Goal: Communication & Community: Answer question/provide support

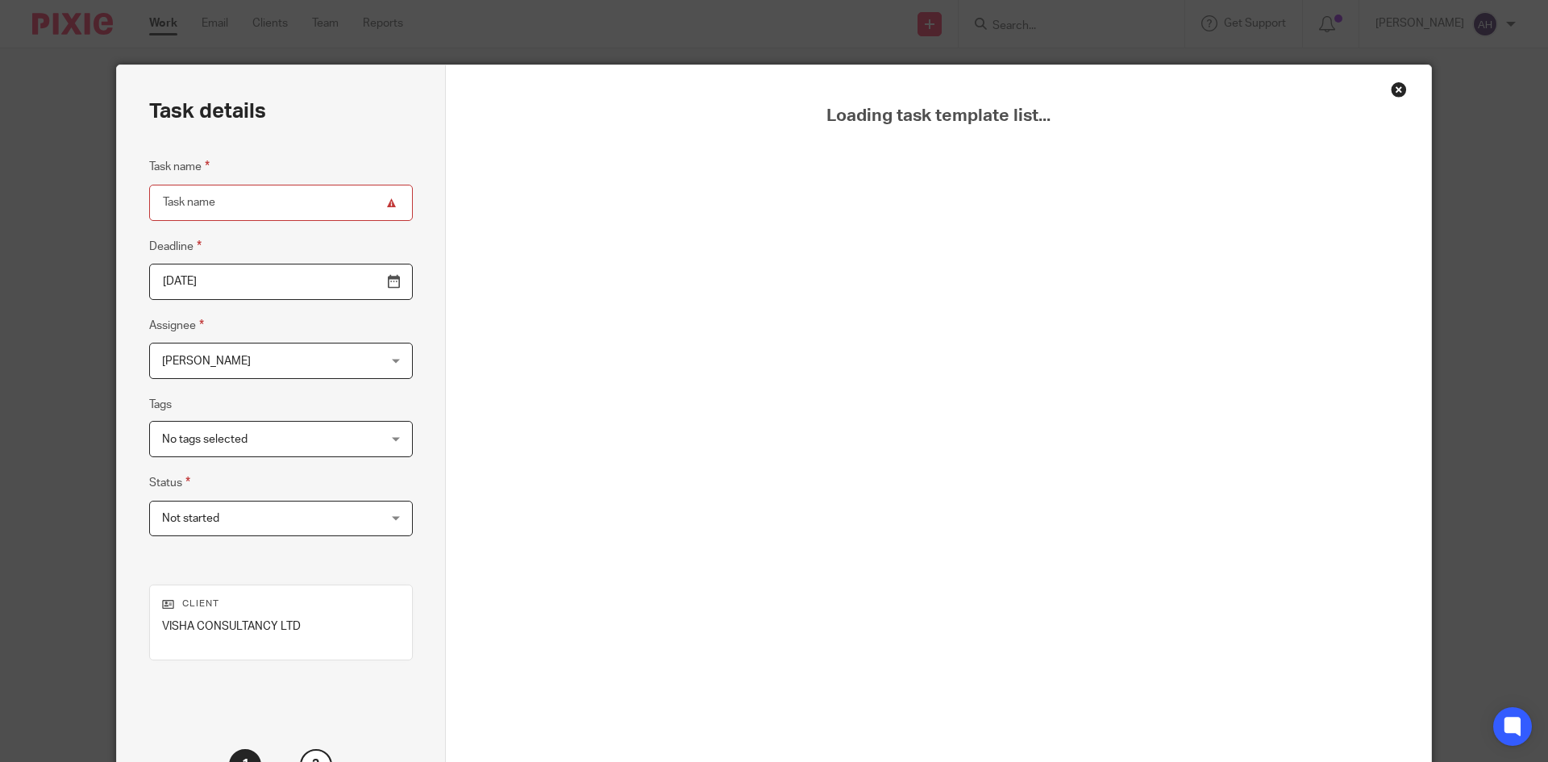
click at [1391, 89] on div "Close this dialog window" at bounding box center [1399, 89] width 16 height 16
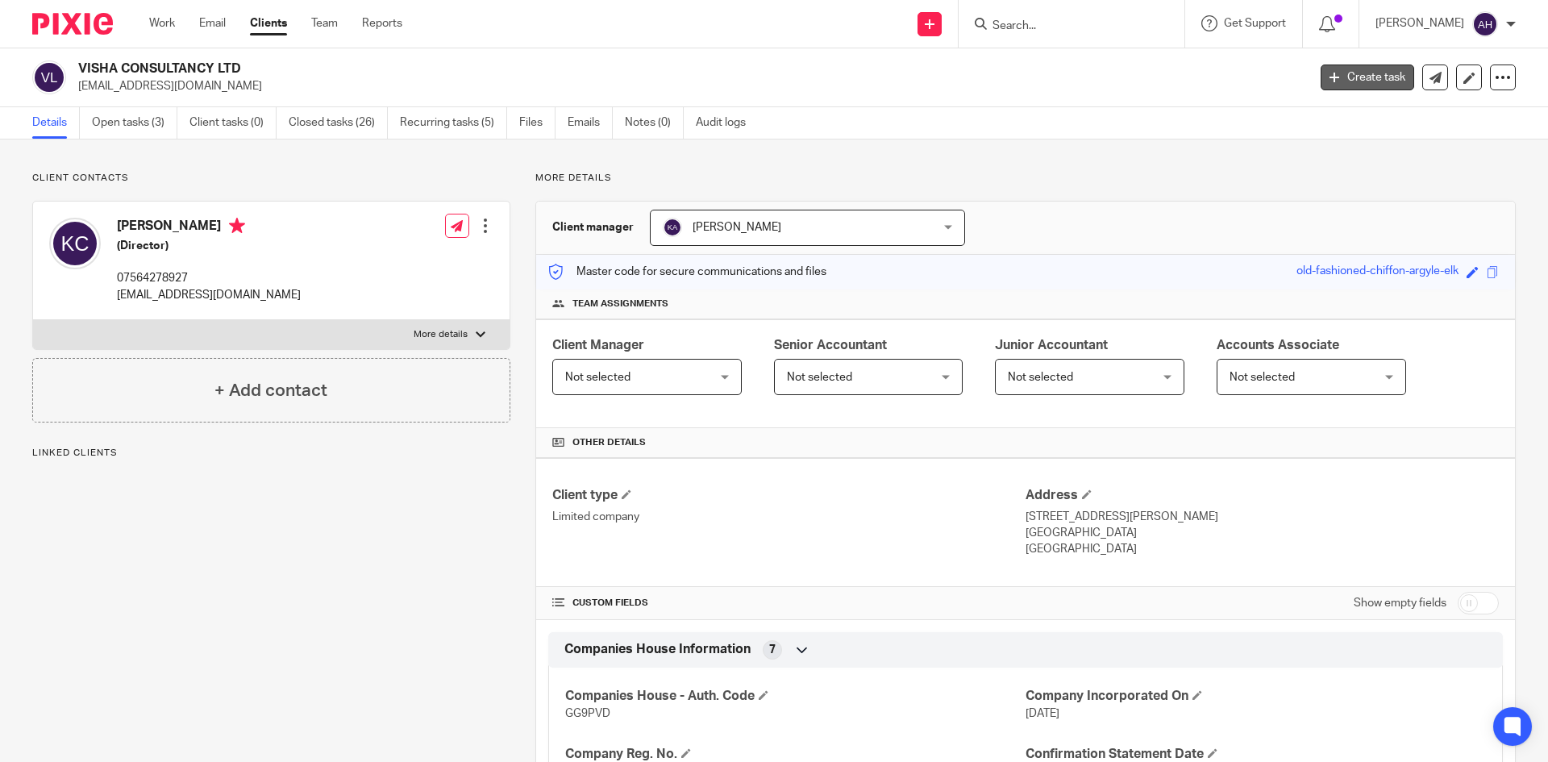
click at [1357, 71] on link "Create task" at bounding box center [1368, 78] width 94 height 26
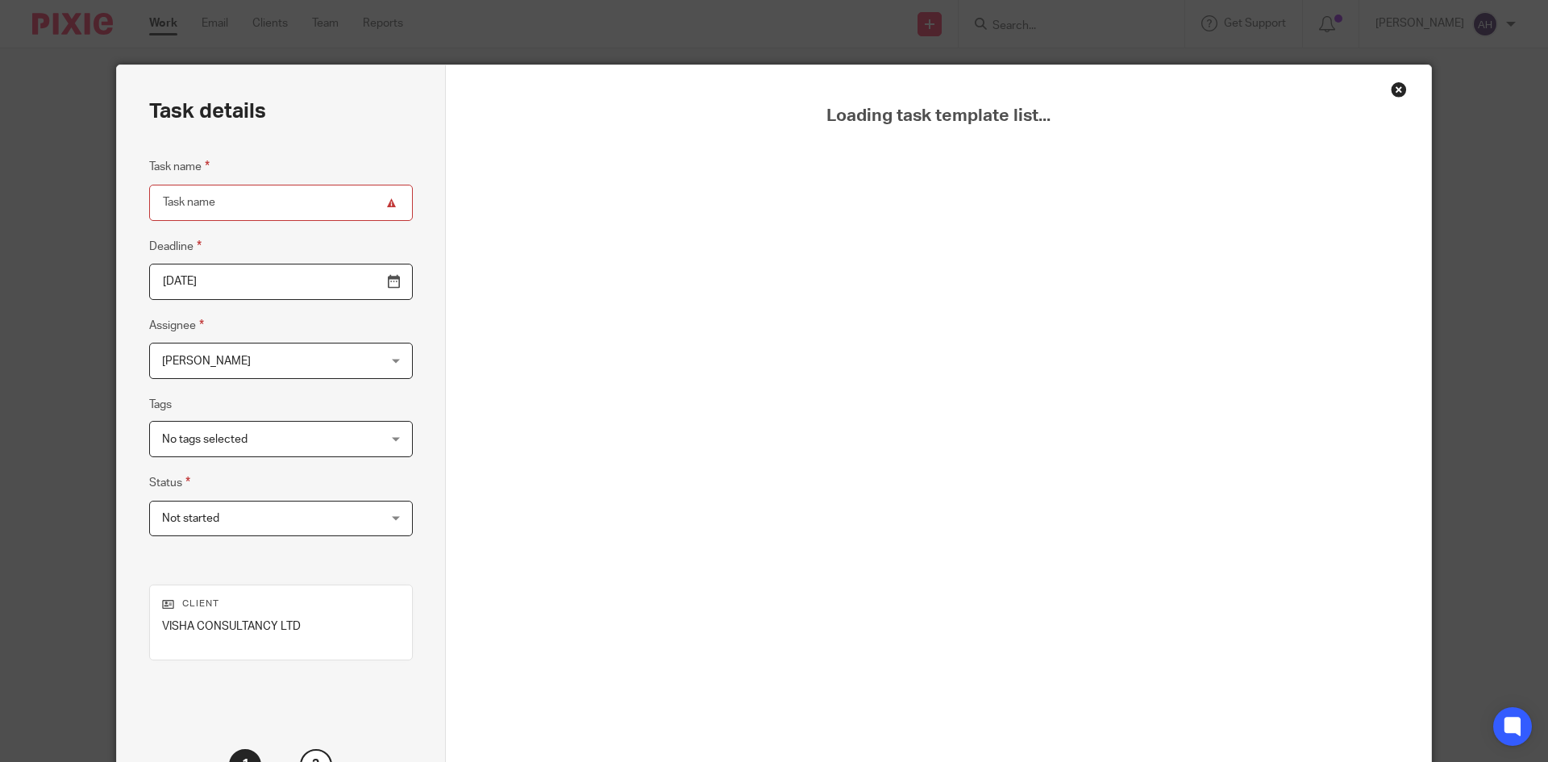
click at [1395, 79] on div "Loading task template list..." at bounding box center [939, 449] width 986 height 768
click at [1393, 85] on div "Close this dialog window" at bounding box center [1399, 89] width 16 height 16
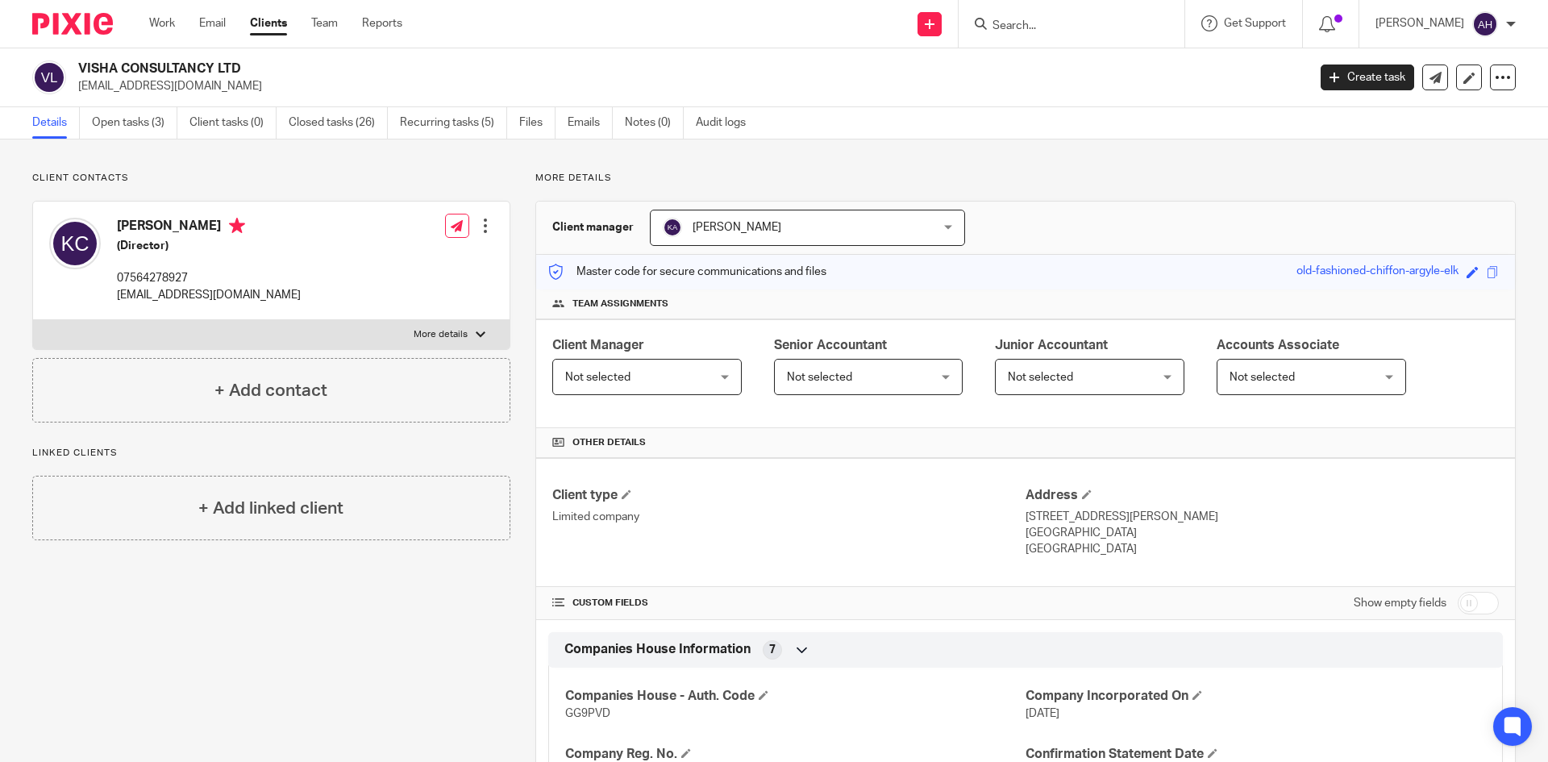
click at [993, 27] on input "Search" at bounding box center [1063, 26] width 145 height 15
type input "ramcloud"
click at [1020, 62] on link at bounding box center [1124, 69] width 273 height 37
click at [587, 133] on link "Emails" at bounding box center [590, 122] width 45 height 31
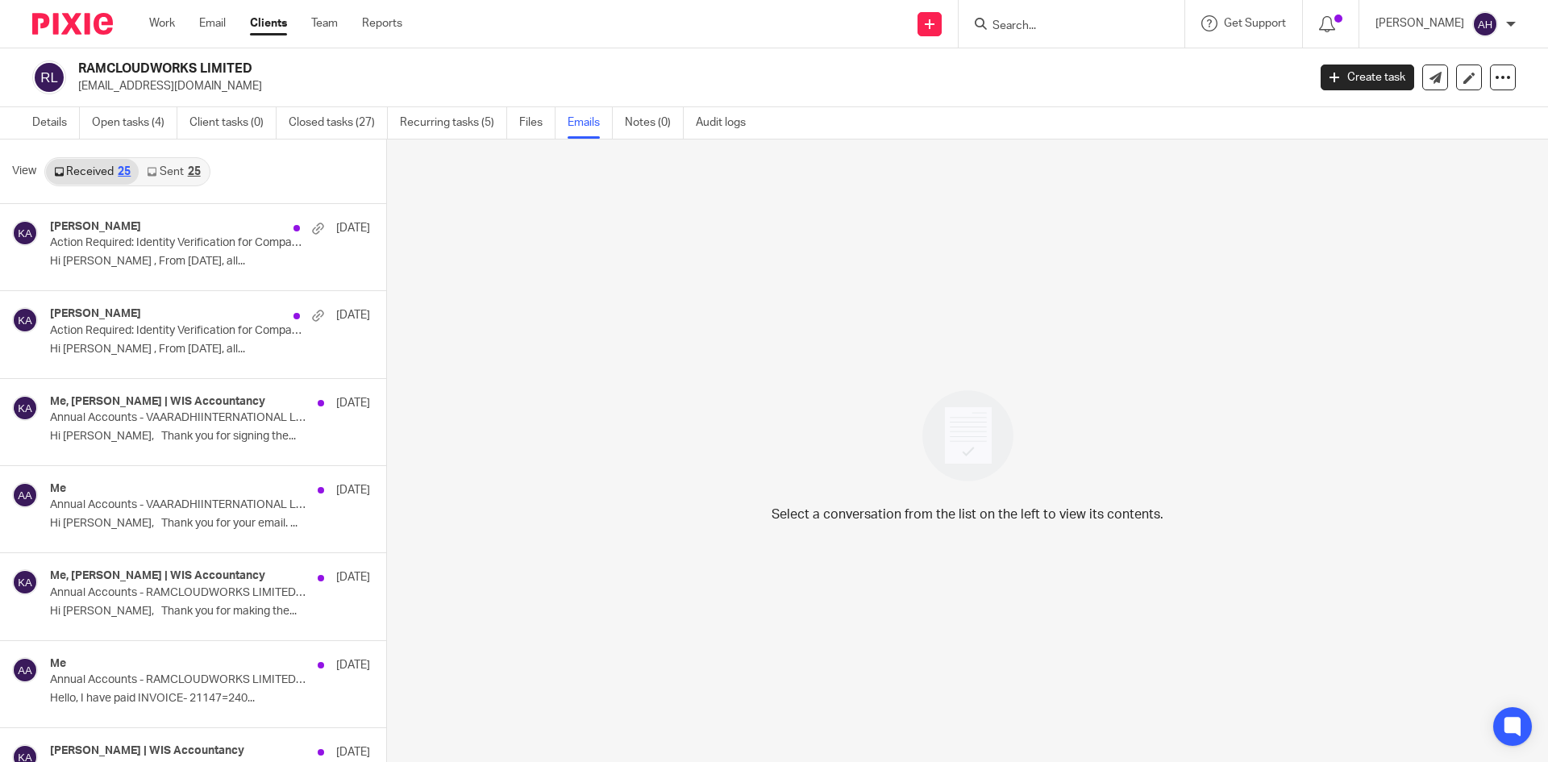
click at [152, 174] on icon at bounding box center [152, 172] width 10 height 10
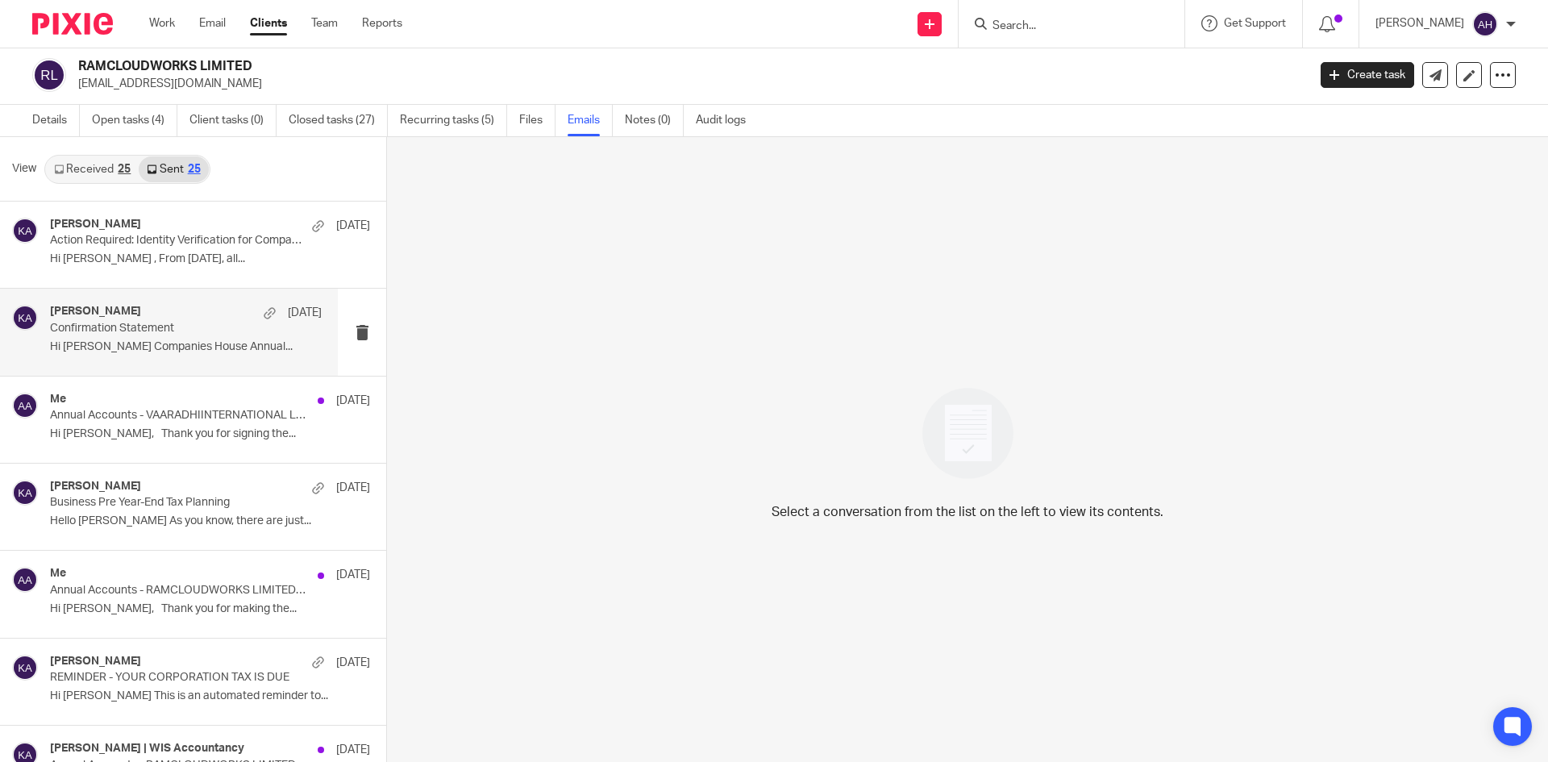
click at [213, 331] on p "Confirmation Statement" at bounding box center [159, 329] width 218 height 14
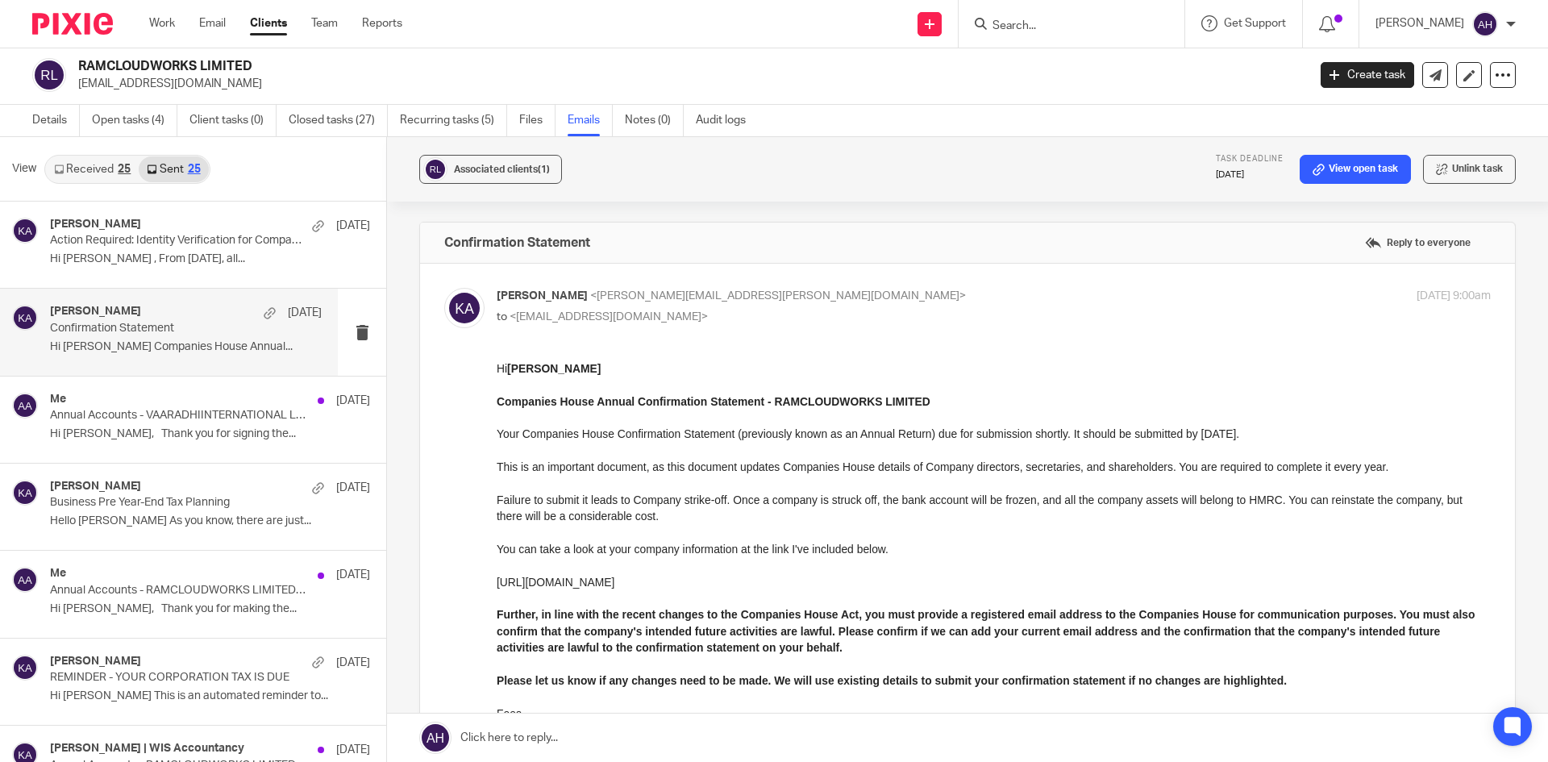
scroll to position [0, 0]
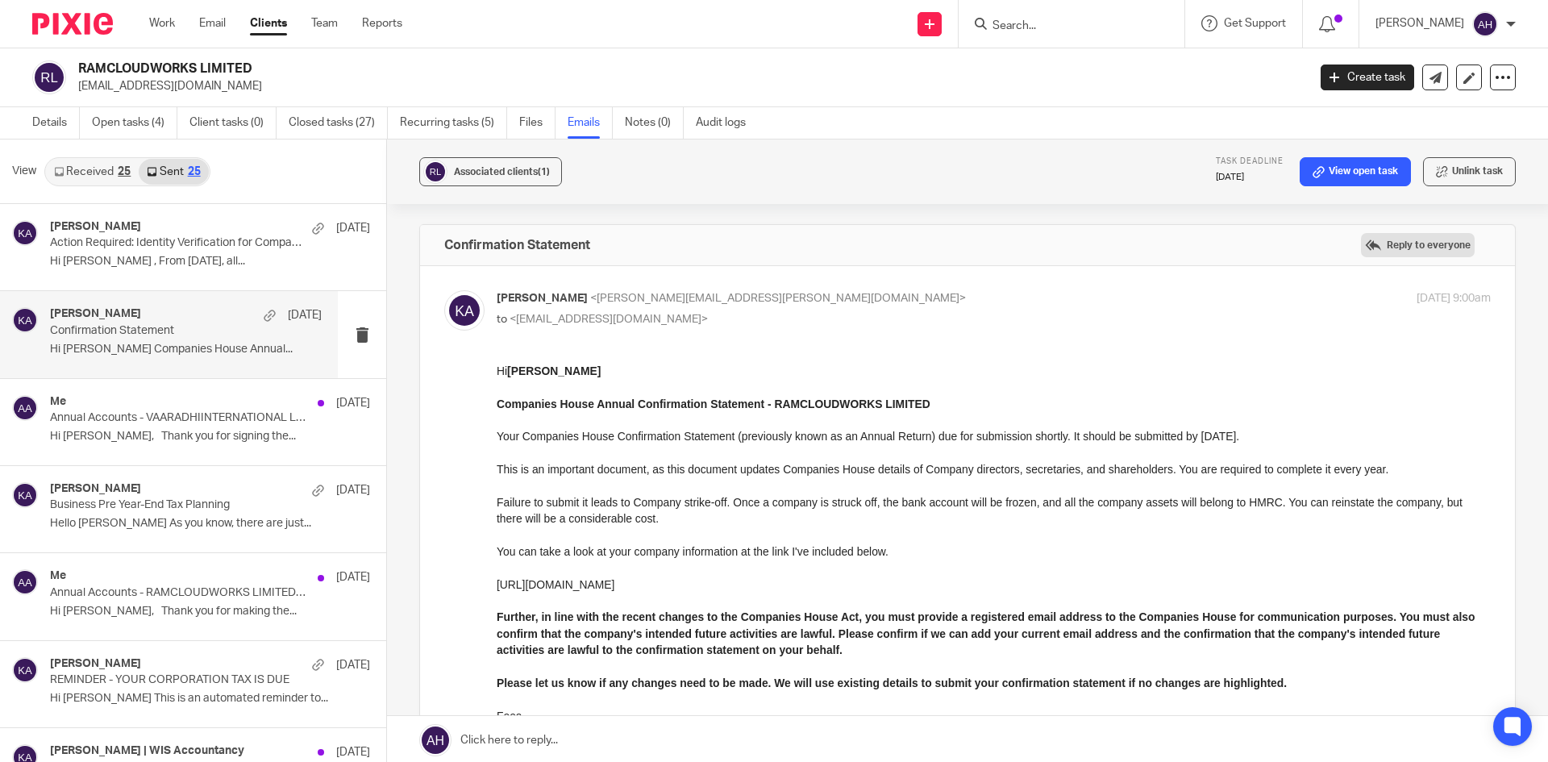
click at [1383, 238] on label "Reply to everyone" at bounding box center [1418, 245] width 114 height 24
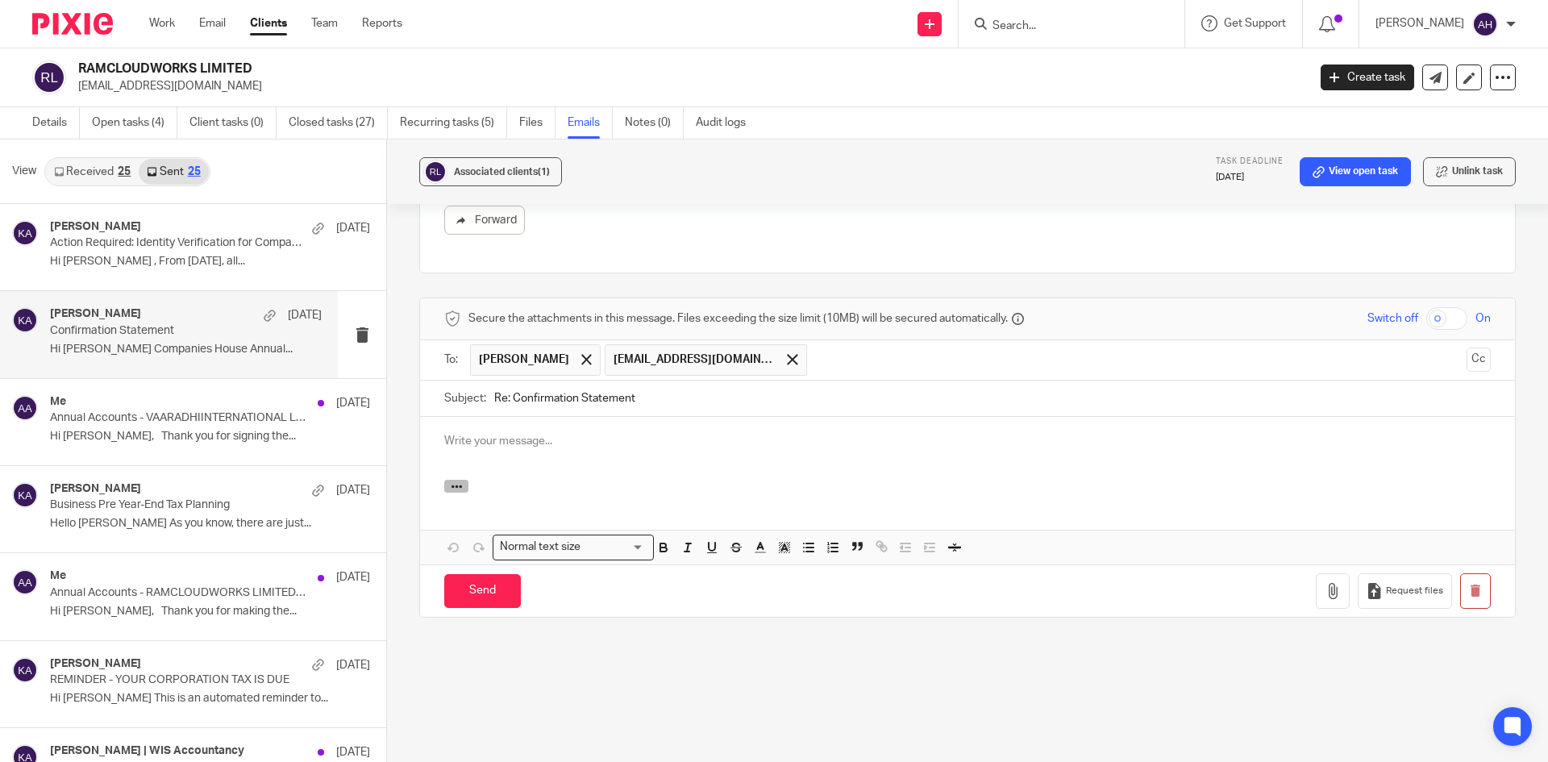
click at [445, 486] on button "button" at bounding box center [456, 486] width 24 height 13
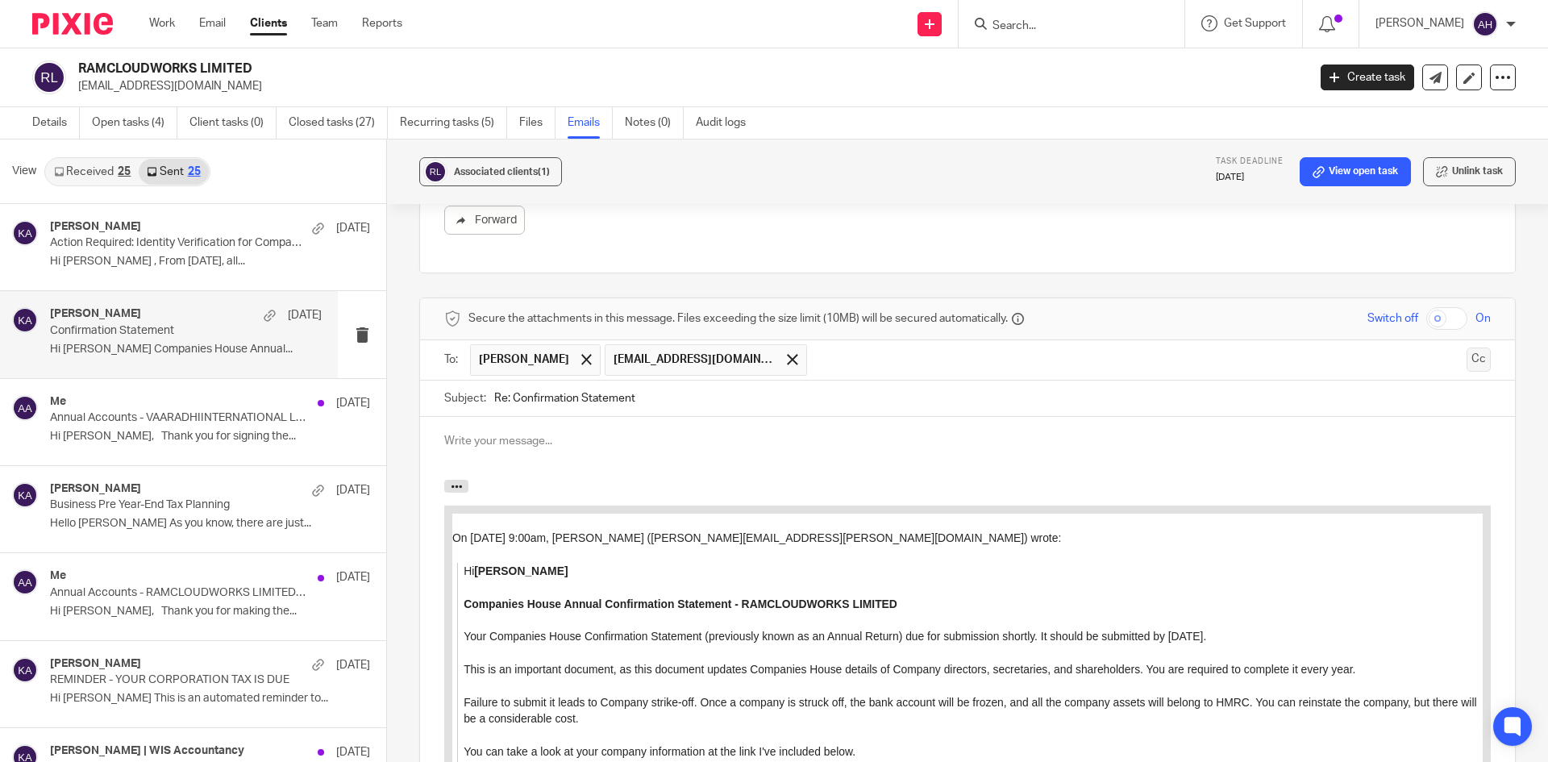
click at [1467, 363] on button "Cc" at bounding box center [1479, 360] width 24 height 24
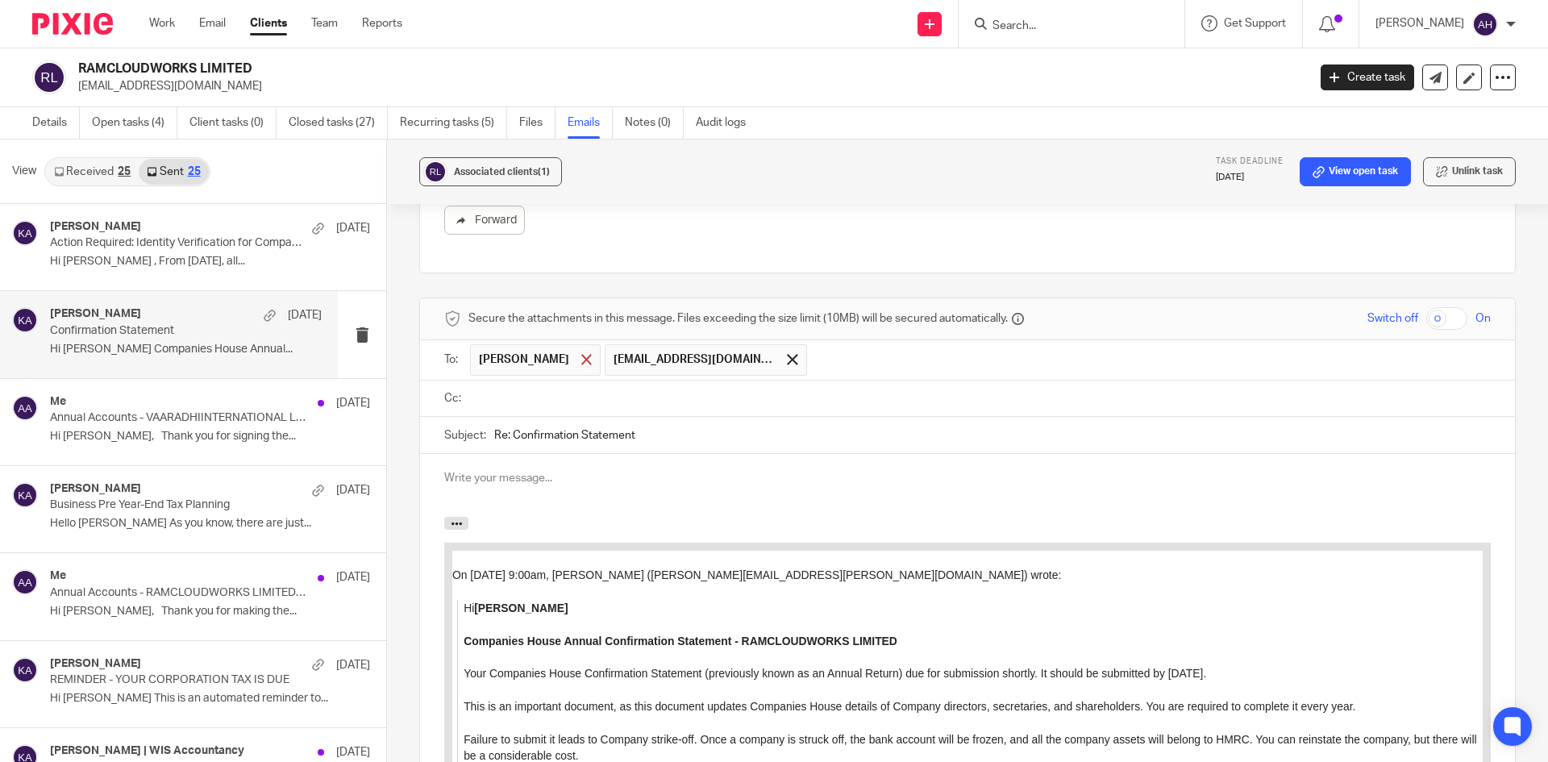
click at [581, 356] on span at bounding box center [586, 359] width 10 height 10
click at [552, 393] on input "text" at bounding box center [979, 398] width 1010 height 19
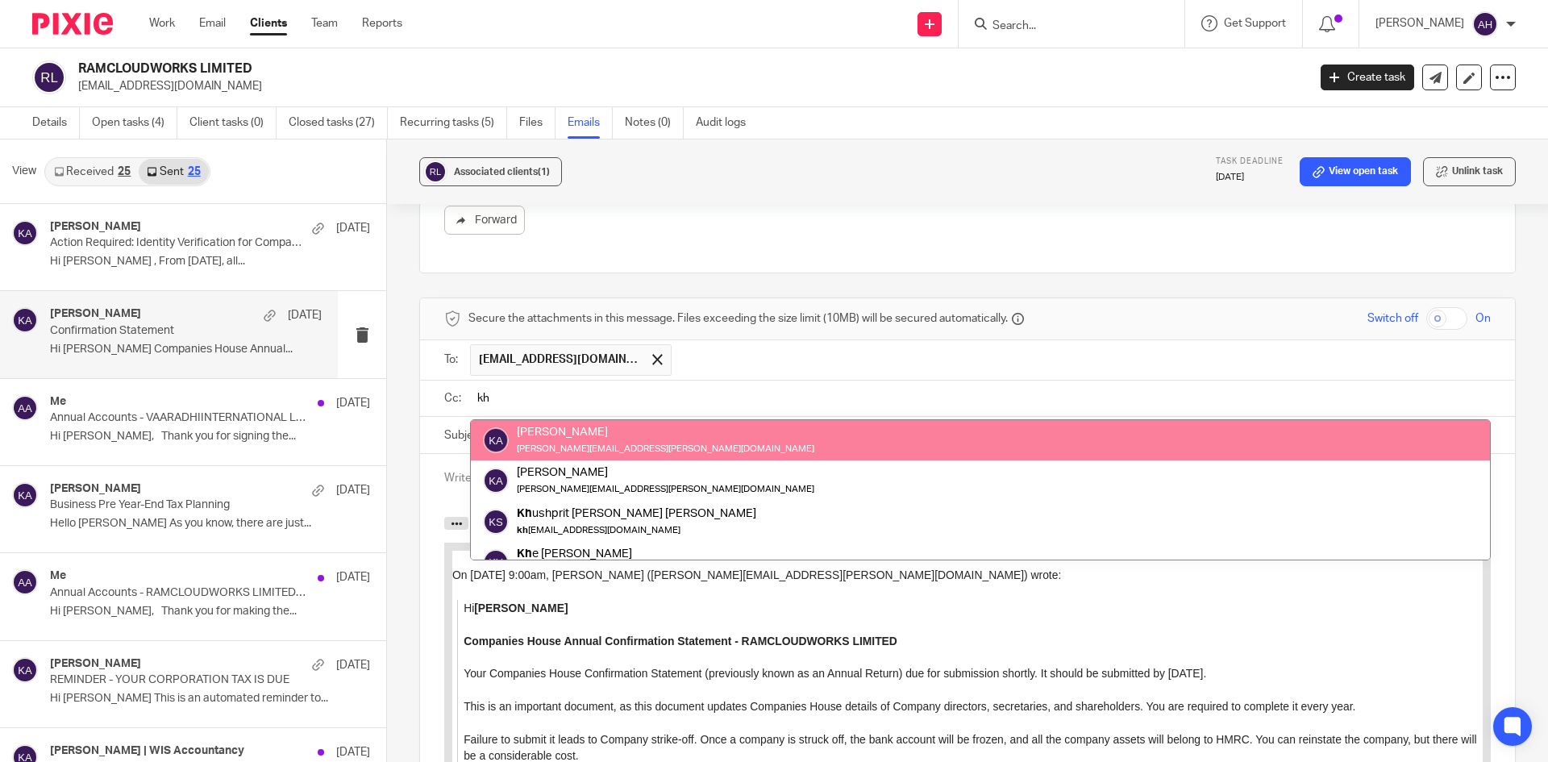
type input "kh"
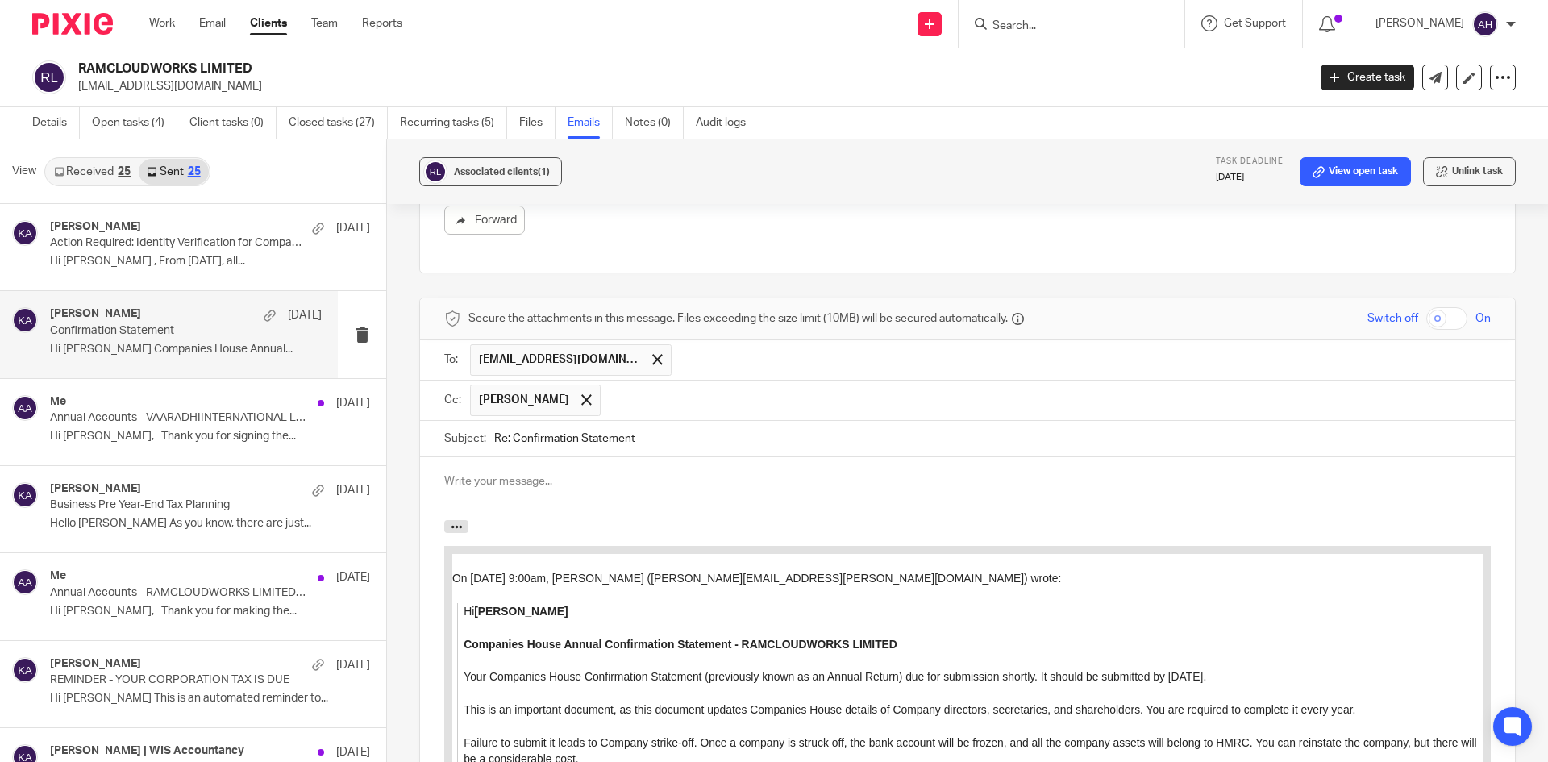
click at [739, 403] on input "text" at bounding box center [1046, 400] width 875 height 31
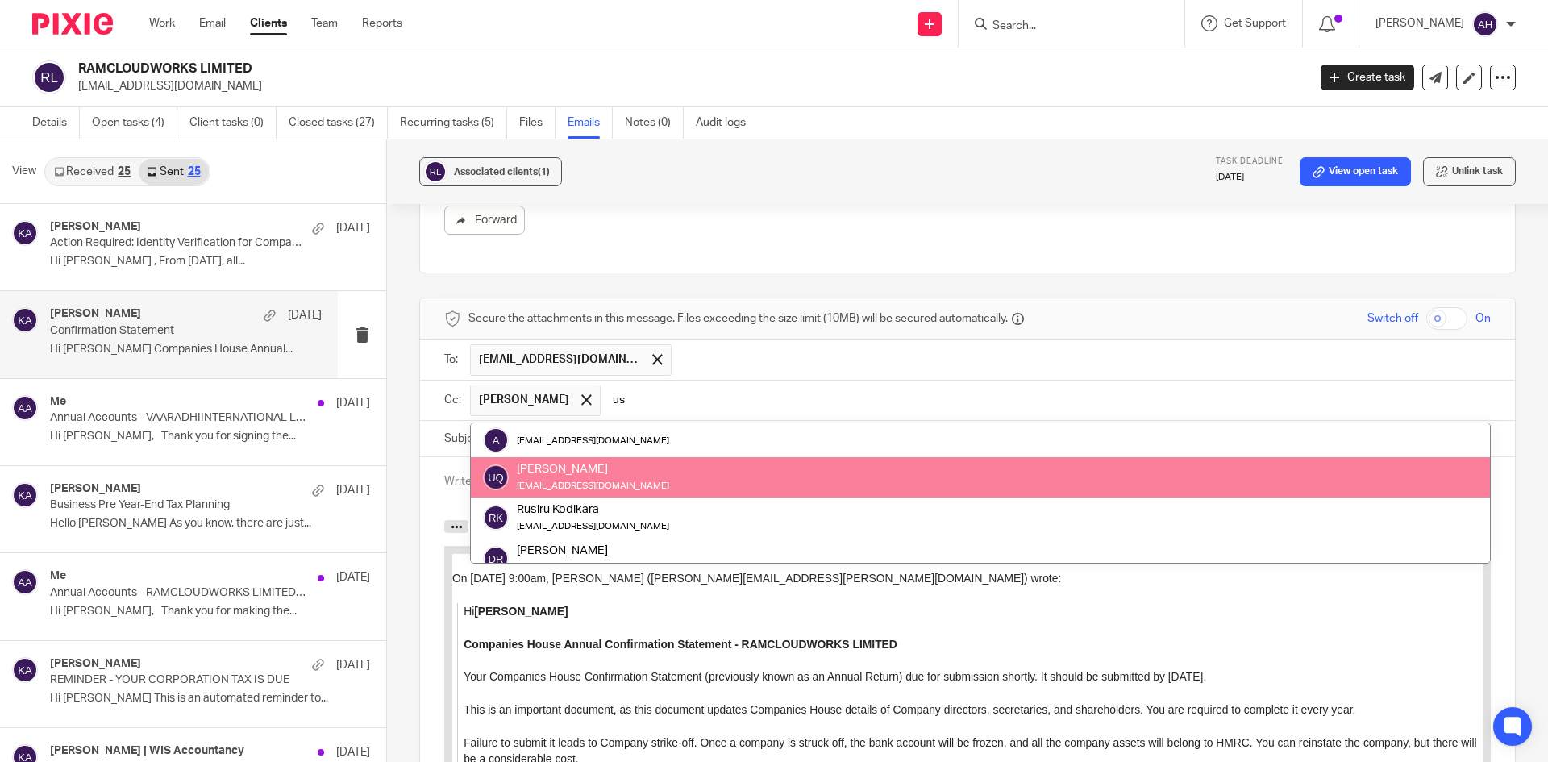
type input "us"
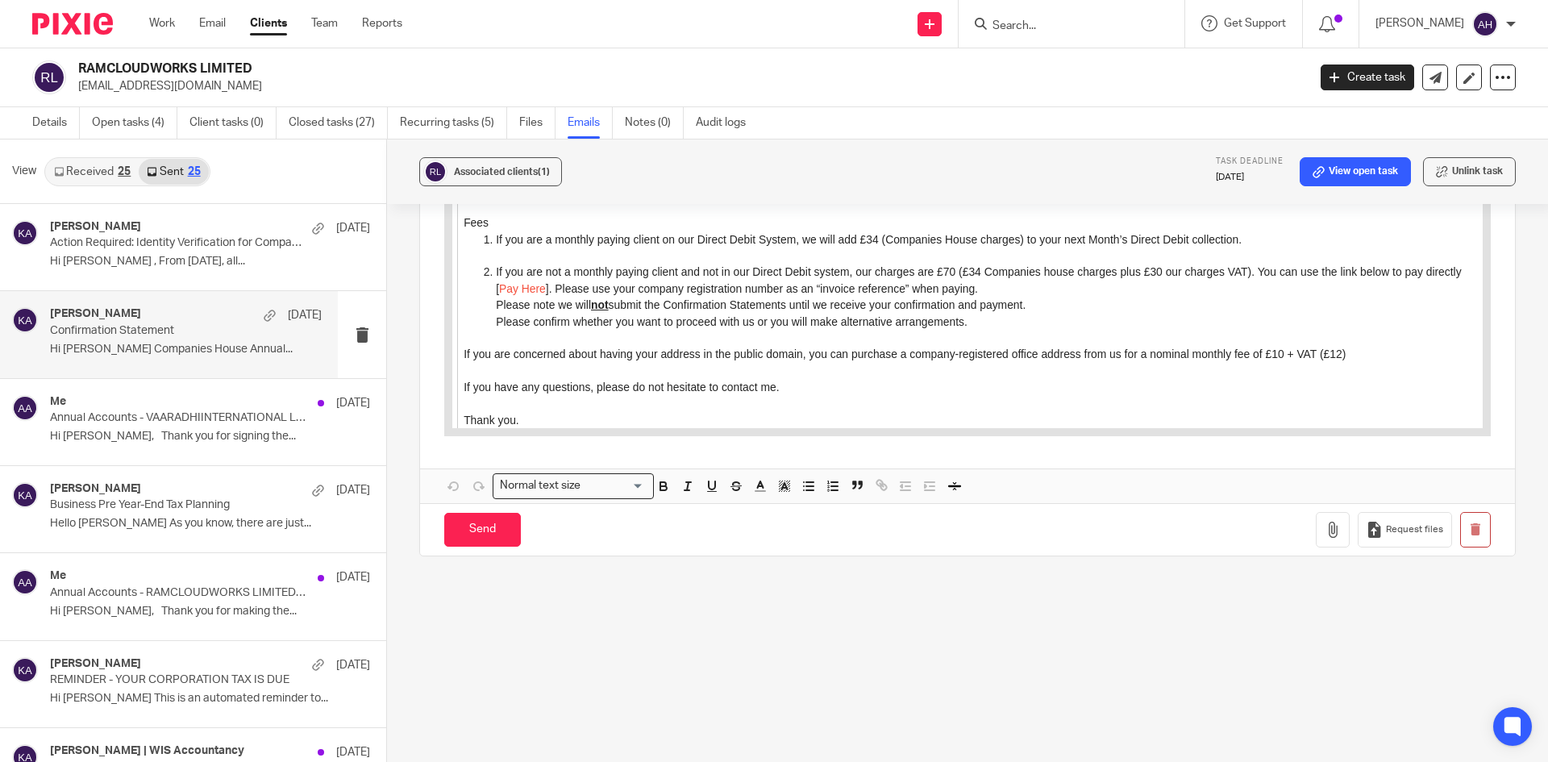
scroll to position [1482, 0]
click at [1325, 527] on icon "button" at bounding box center [1333, 528] width 16 height 16
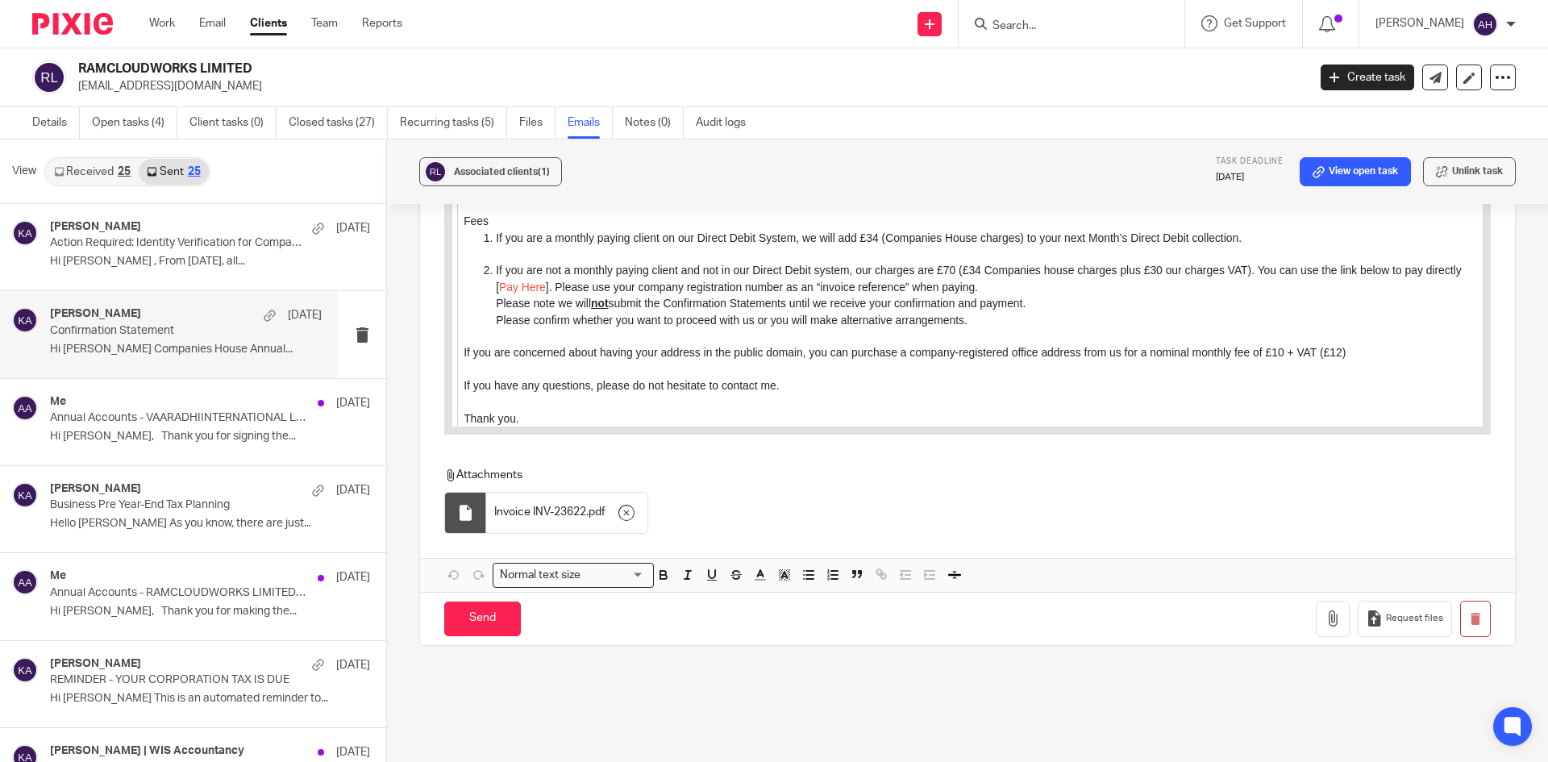
click at [552, 519] on span "Invoice INV-23622" at bounding box center [540, 512] width 92 height 16
click at [528, 506] on span "Invoice INV-23622" at bounding box center [540, 512] width 92 height 16
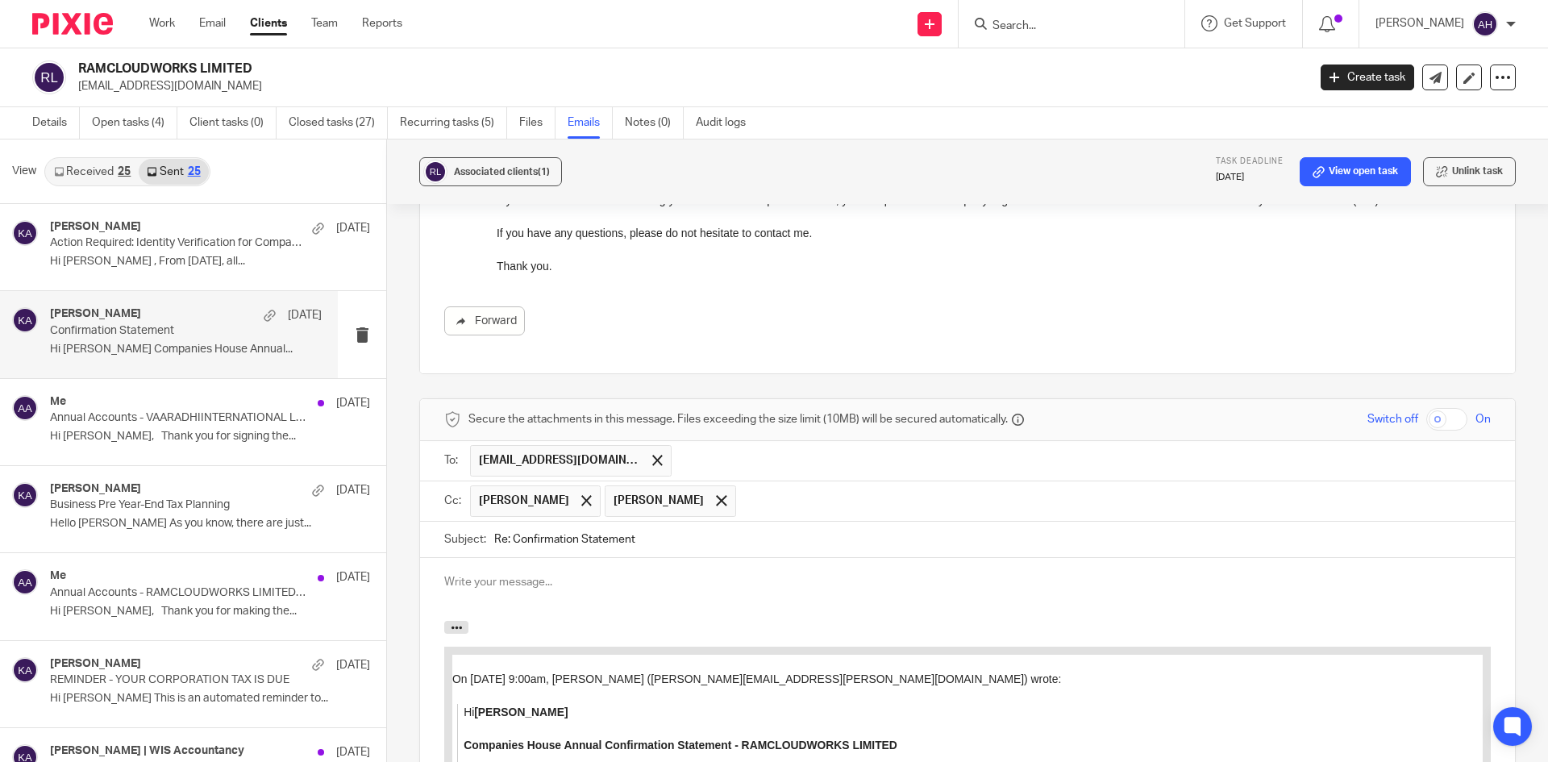
scroll to position [726, 0]
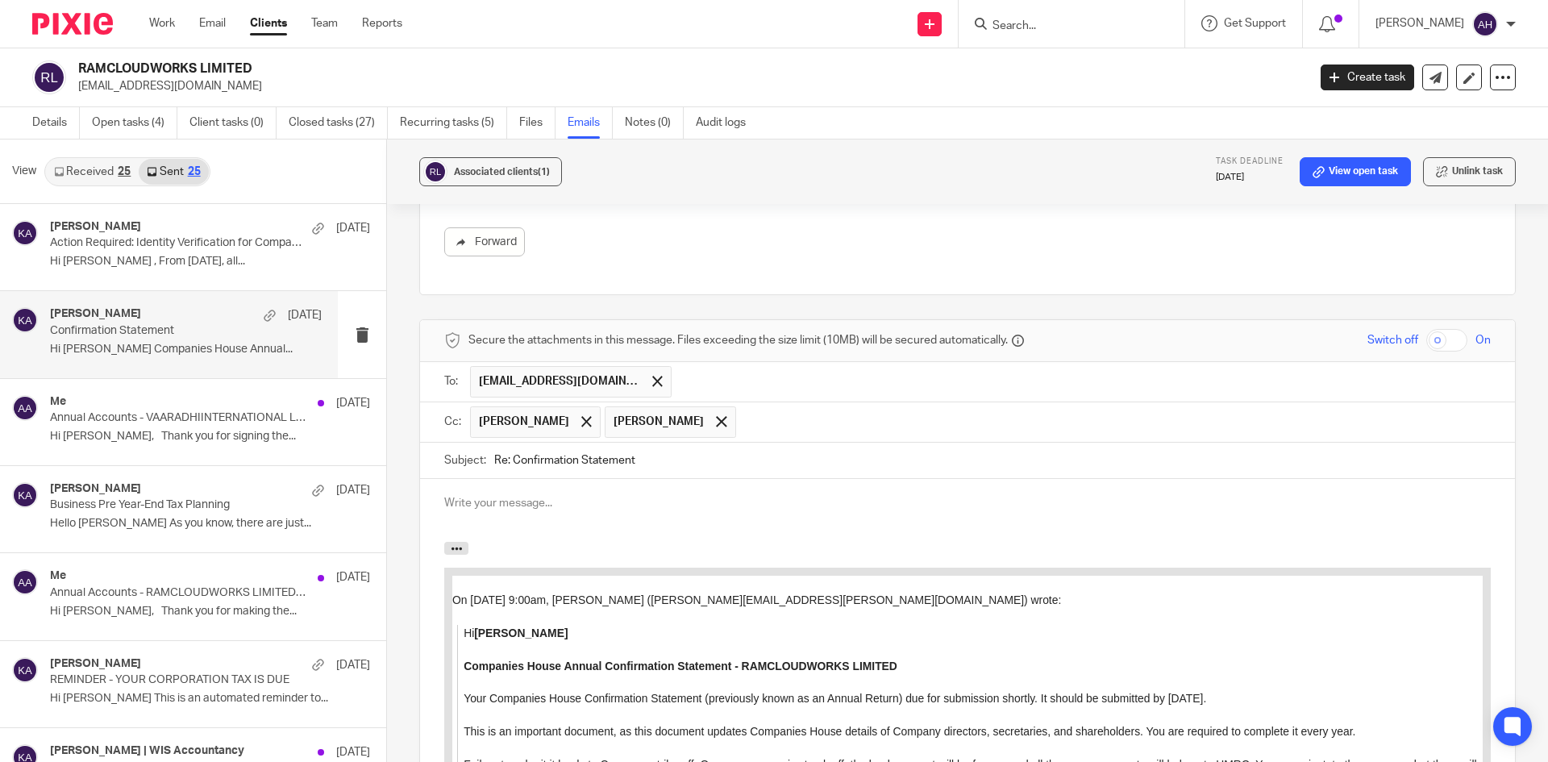
click at [600, 510] on p at bounding box center [967, 503] width 1047 height 16
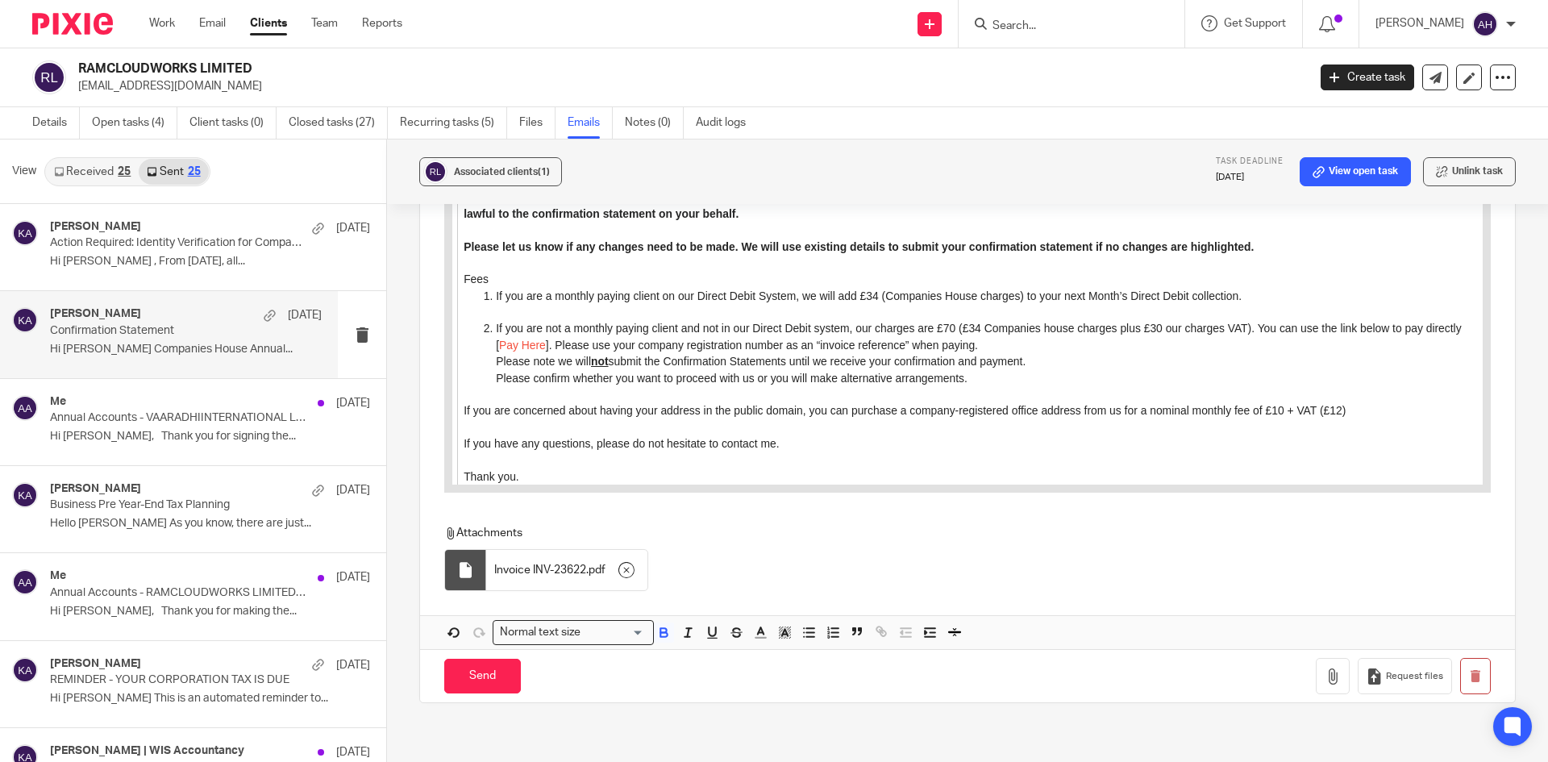
scroll to position [1751, 0]
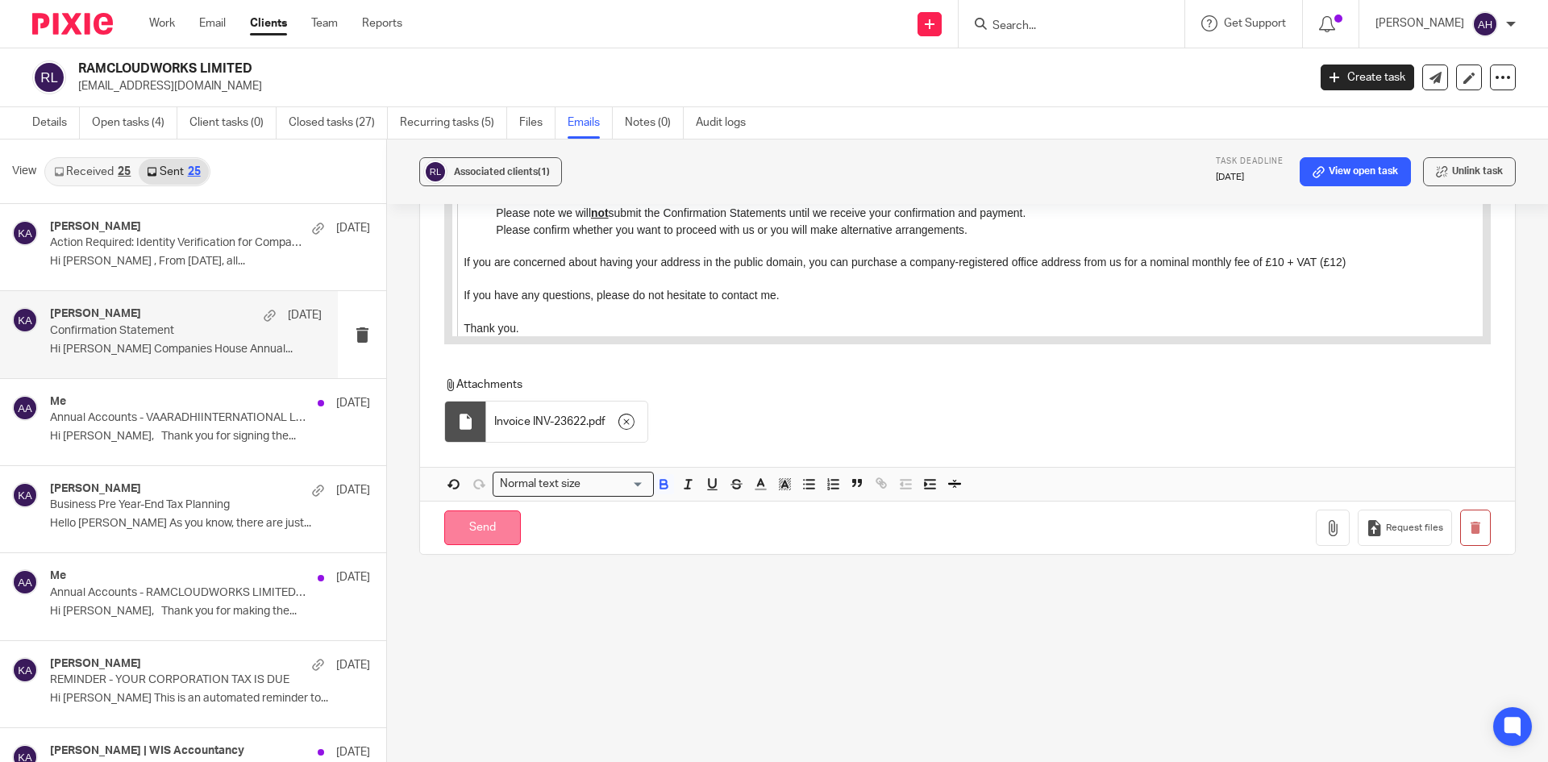
click at [493, 539] on input "Send" at bounding box center [482, 527] width 77 height 35
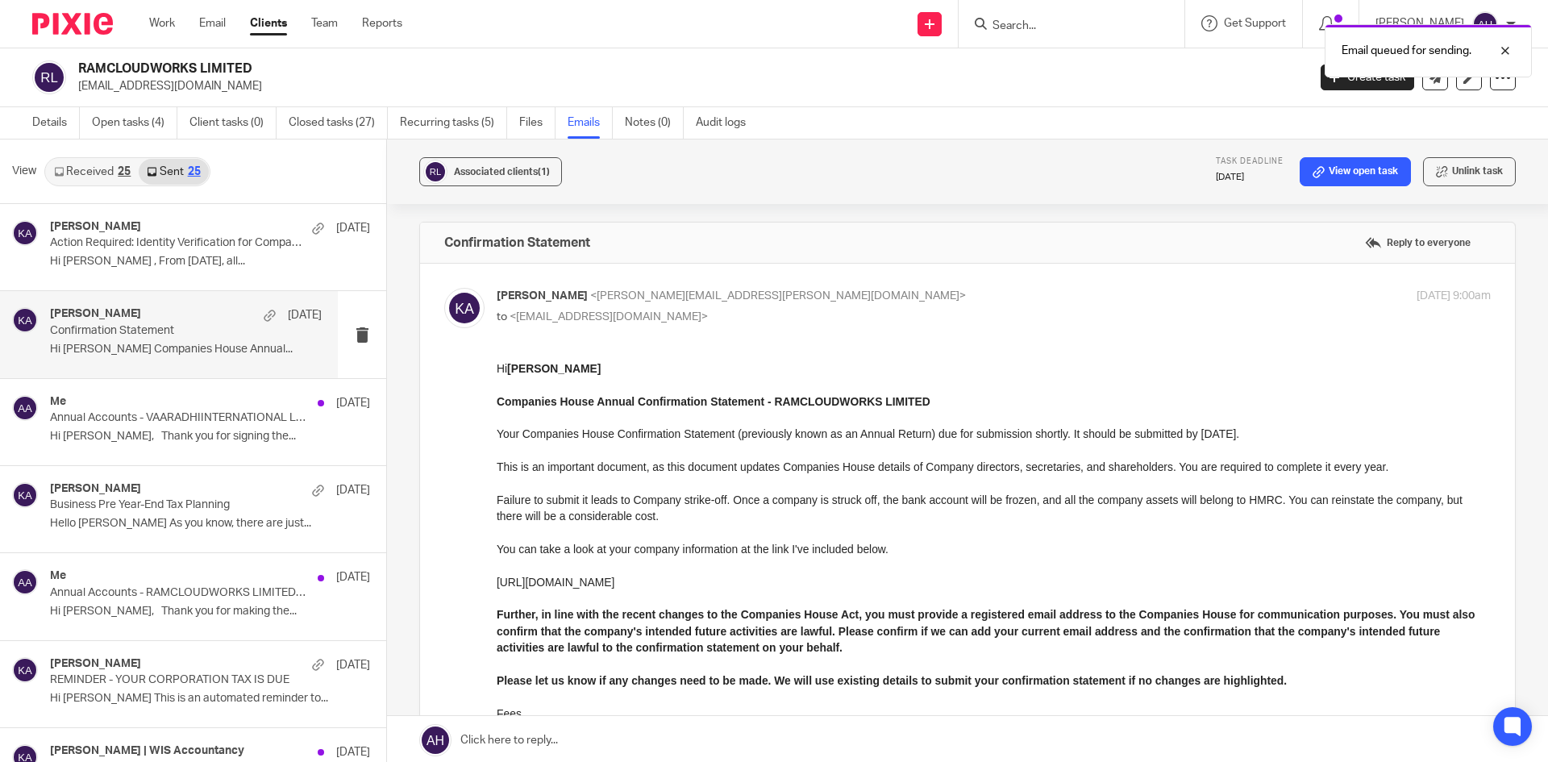
scroll to position [0, 0]
